Goal: Information Seeking & Learning: Learn about a topic

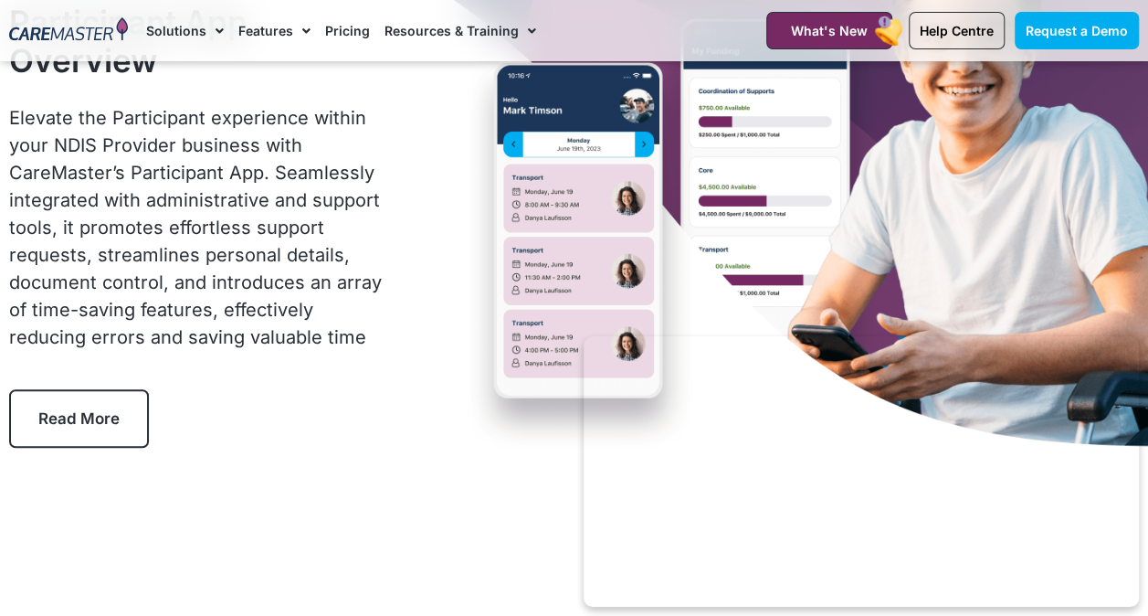
scroll to position [170, 0]
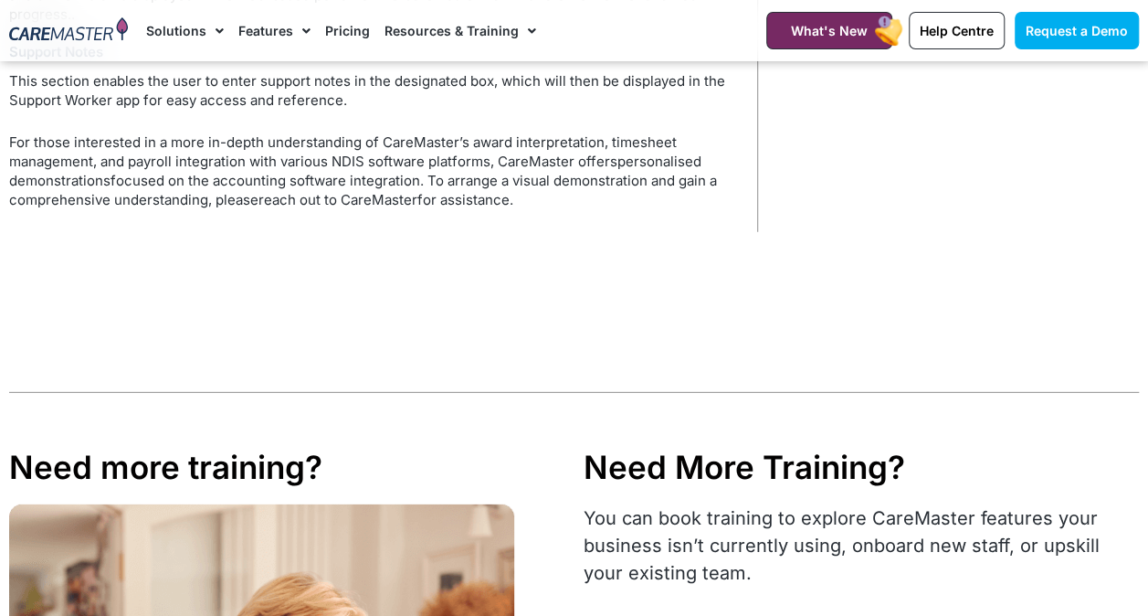
scroll to position [5936, 0]
